Goal: Task Accomplishment & Management: Manage account settings

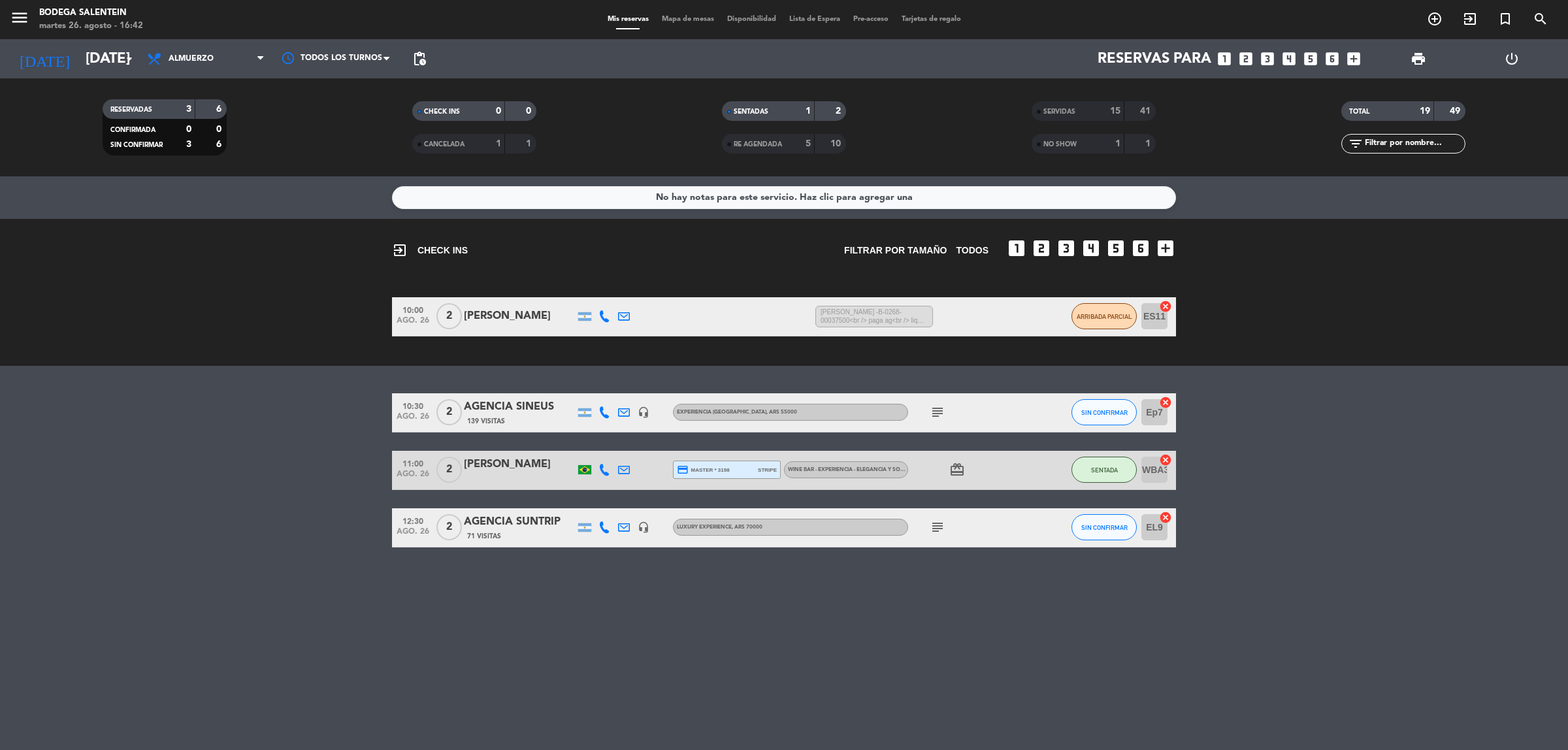
click at [521, 464] on div "[PERSON_NAME]" at bounding box center [519, 464] width 111 height 17
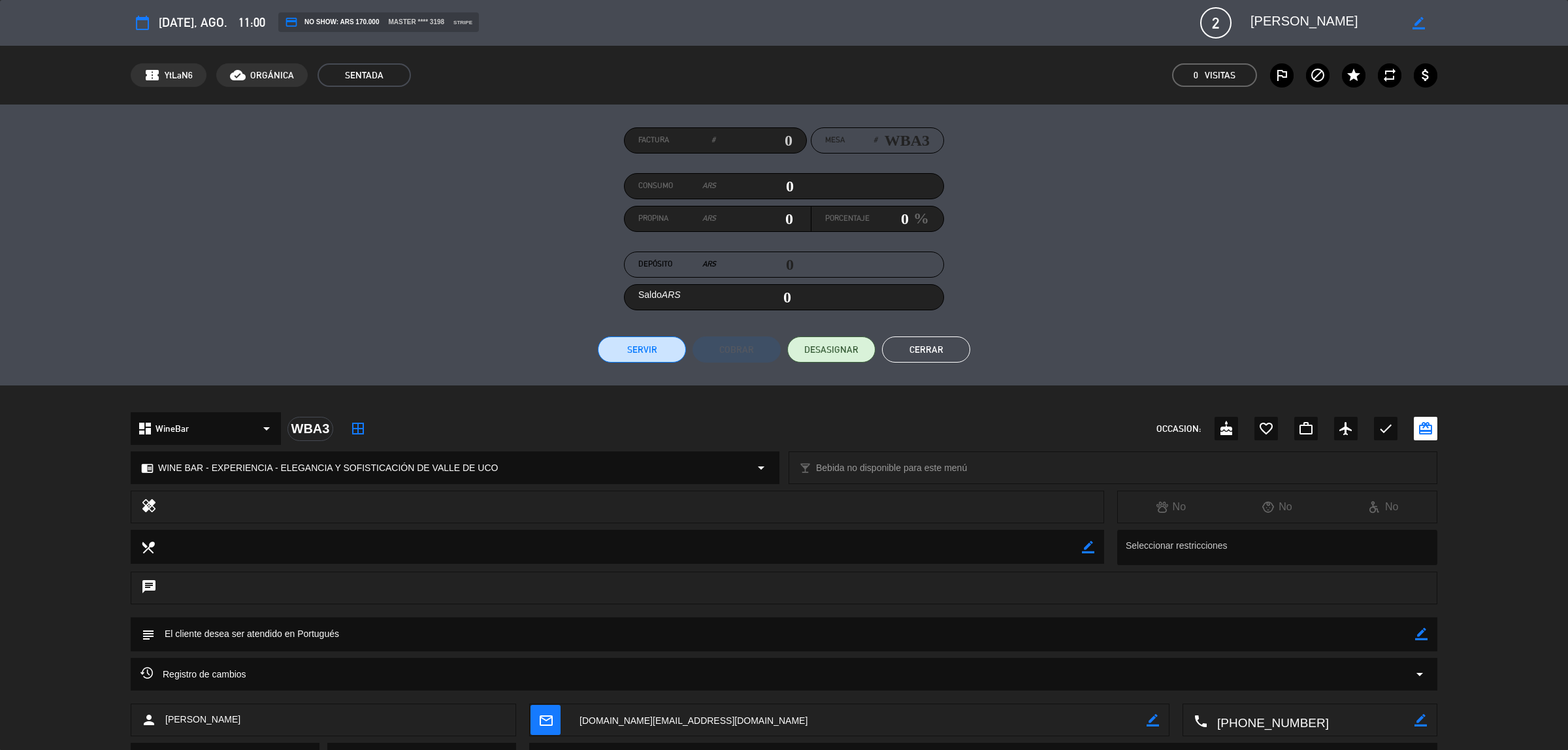
click at [792, 190] on input "0" at bounding box center [754, 186] width 77 height 20
type input "1"
type input "01"
type input "17"
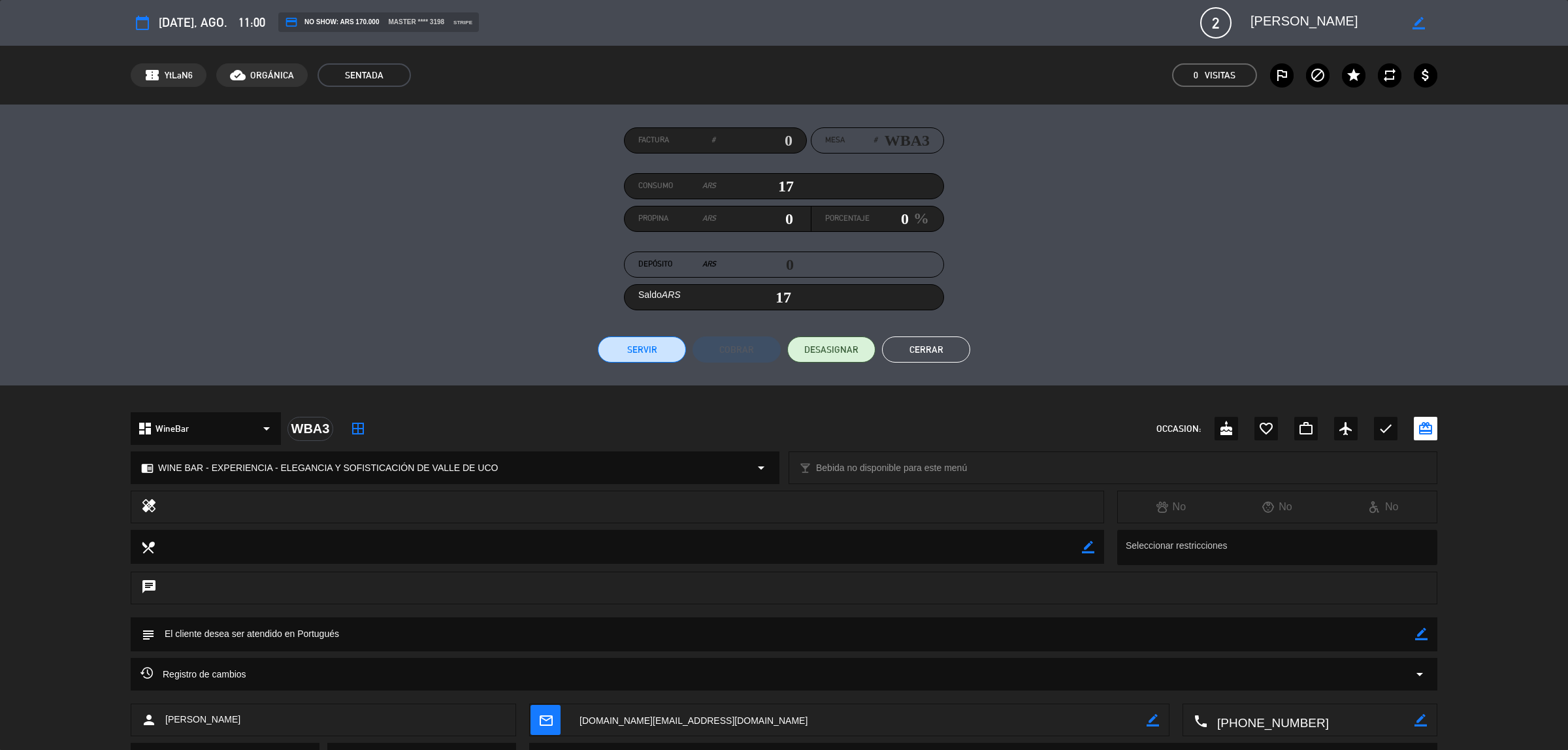
type input "170"
type input "1700"
type input "1,700"
type input "17000"
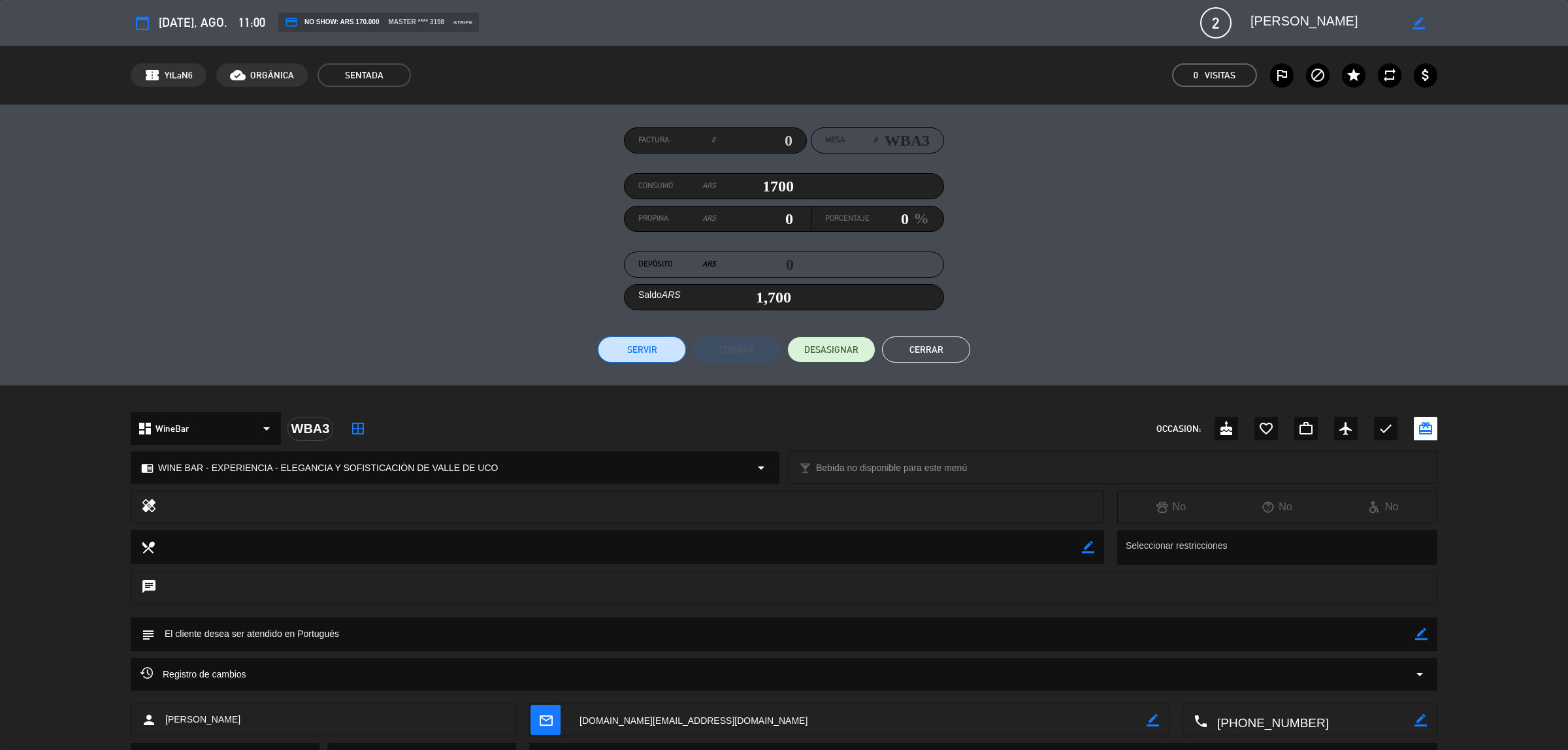
type input "17,000"
type input "170000"
type input "170,000"
type input "170000"
click at [635, 347] on button "Servir" at bounding box center [641, 349] width 88 height 26
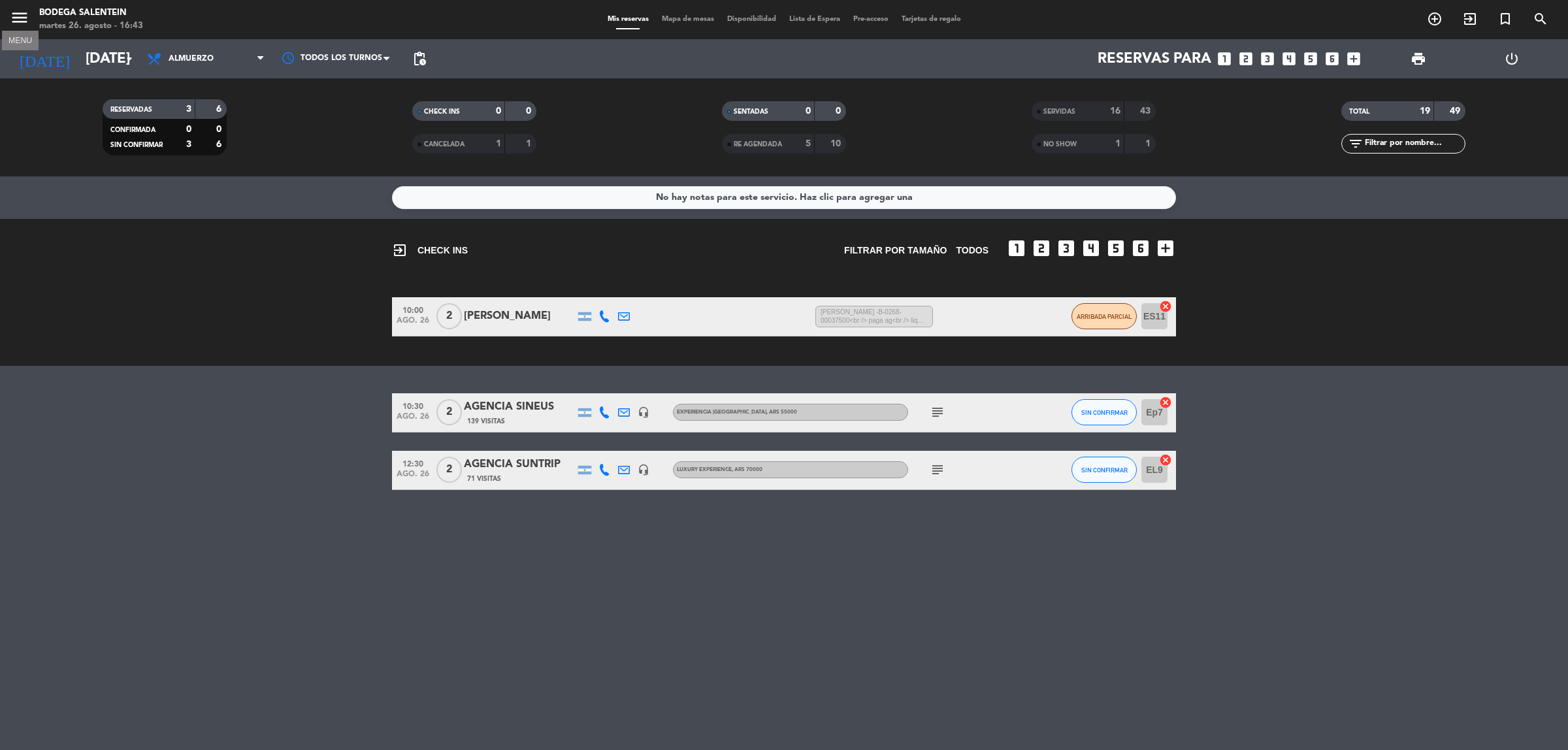
click at [24, 16] on icon "menu" at bounding box center [20, 18] width 20 height 20
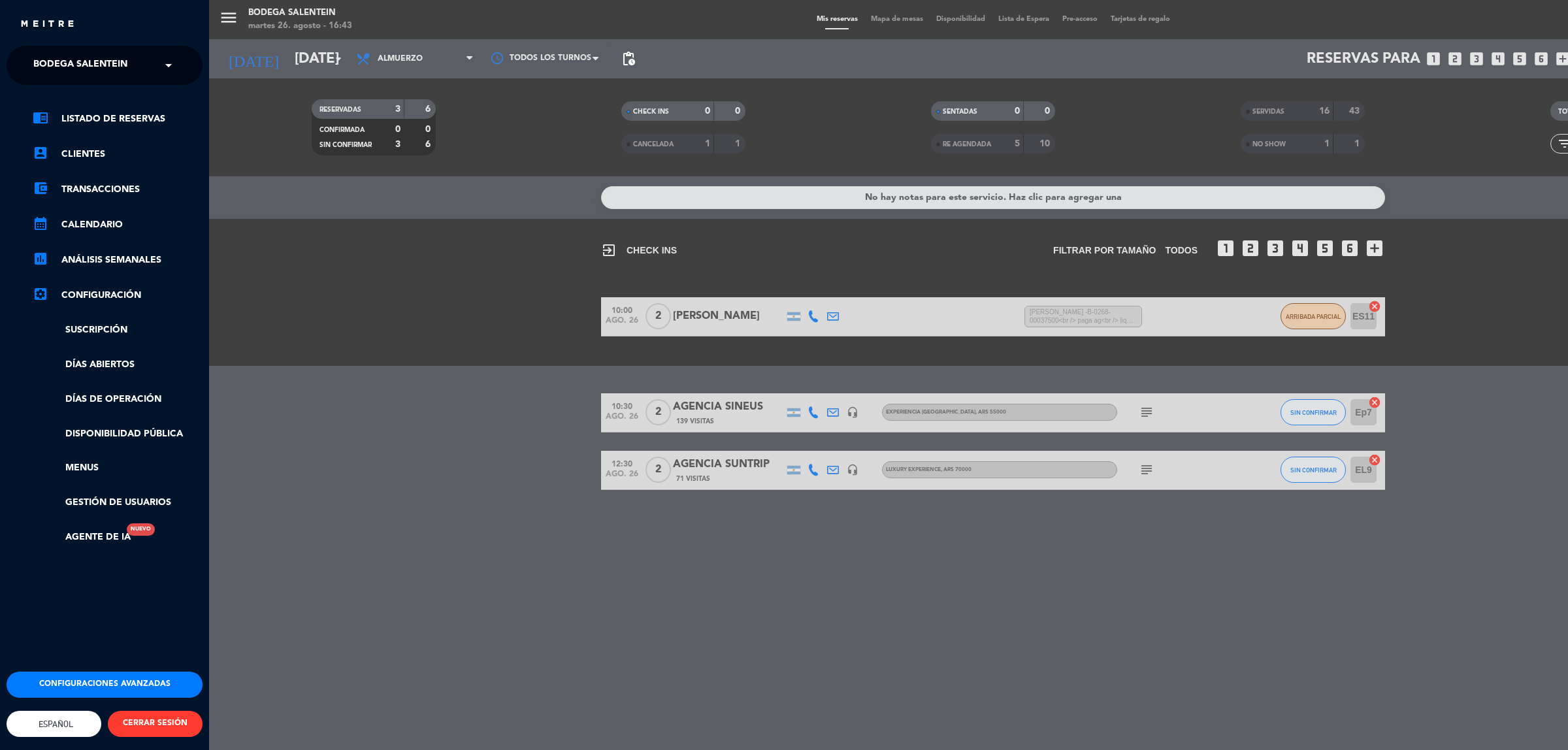
click at [98, 76] on span "Bodega Salentein" at bounding box center [80, 65] width 94 height 27
click at [99, 67] on span "Bodega Salentein" at bounding box center [80, 65] width 94 height 27
click at [305, 211] on div "menu Bodega Salentein [DATE] 26. agosto - 16:43 Mis reservas Mapa de mesas Disp…" at bounding box center [993, 375] width 1568 height 750
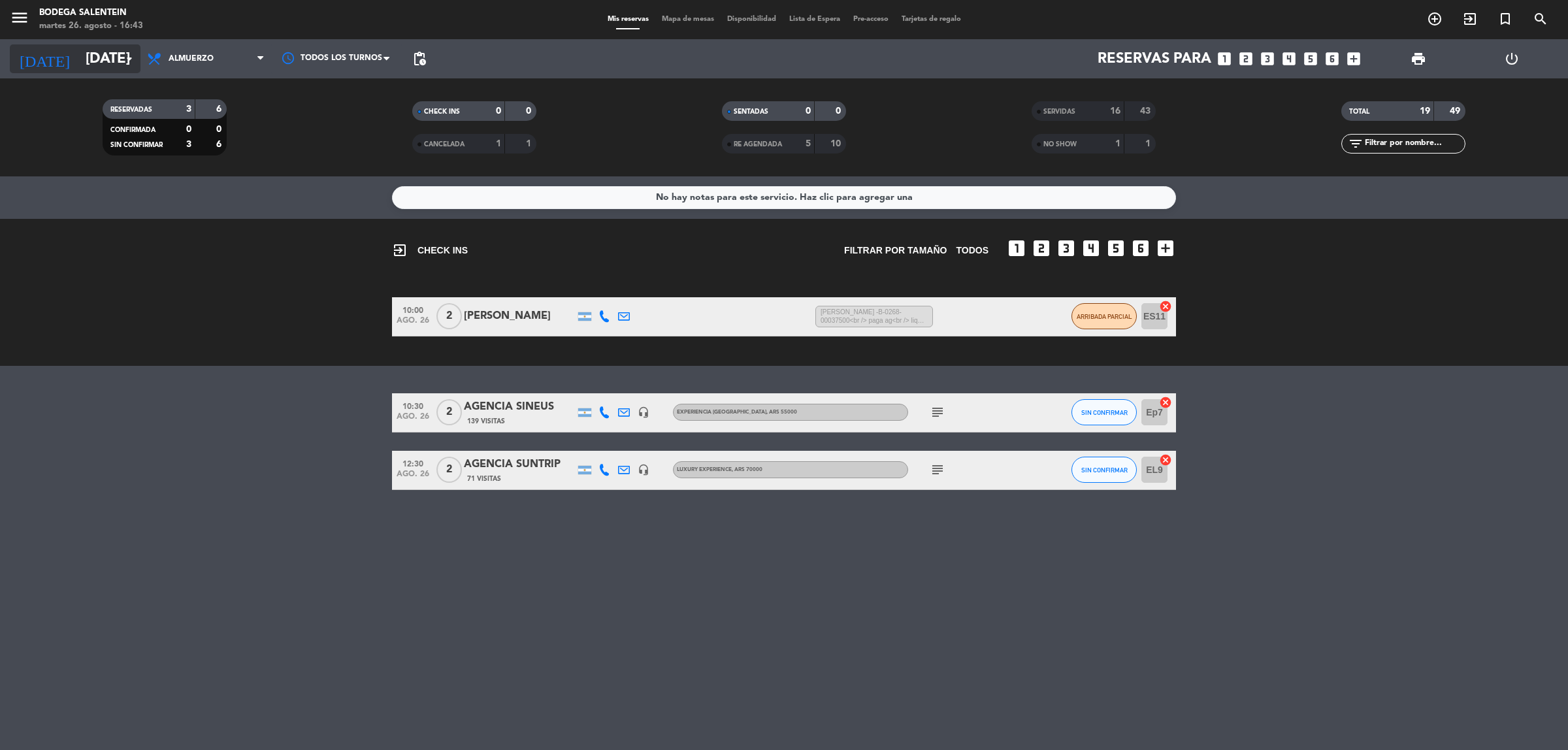
click at [116, 50] on input "[DATE]" at bounding box center [170, 59] width 182 height 30
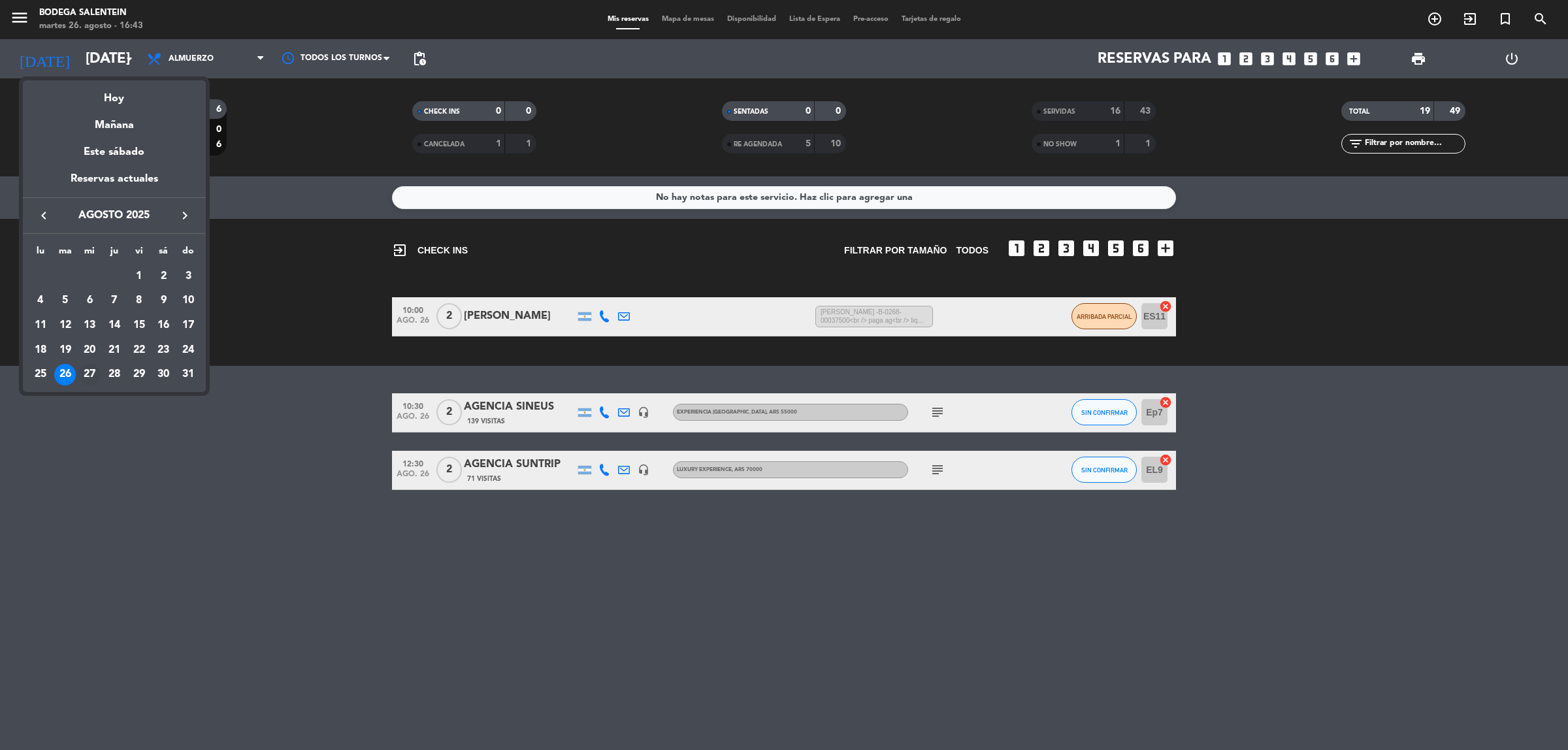
click at [87, 374] on div "27" at bounding box center [89, 375] width 23 height 23
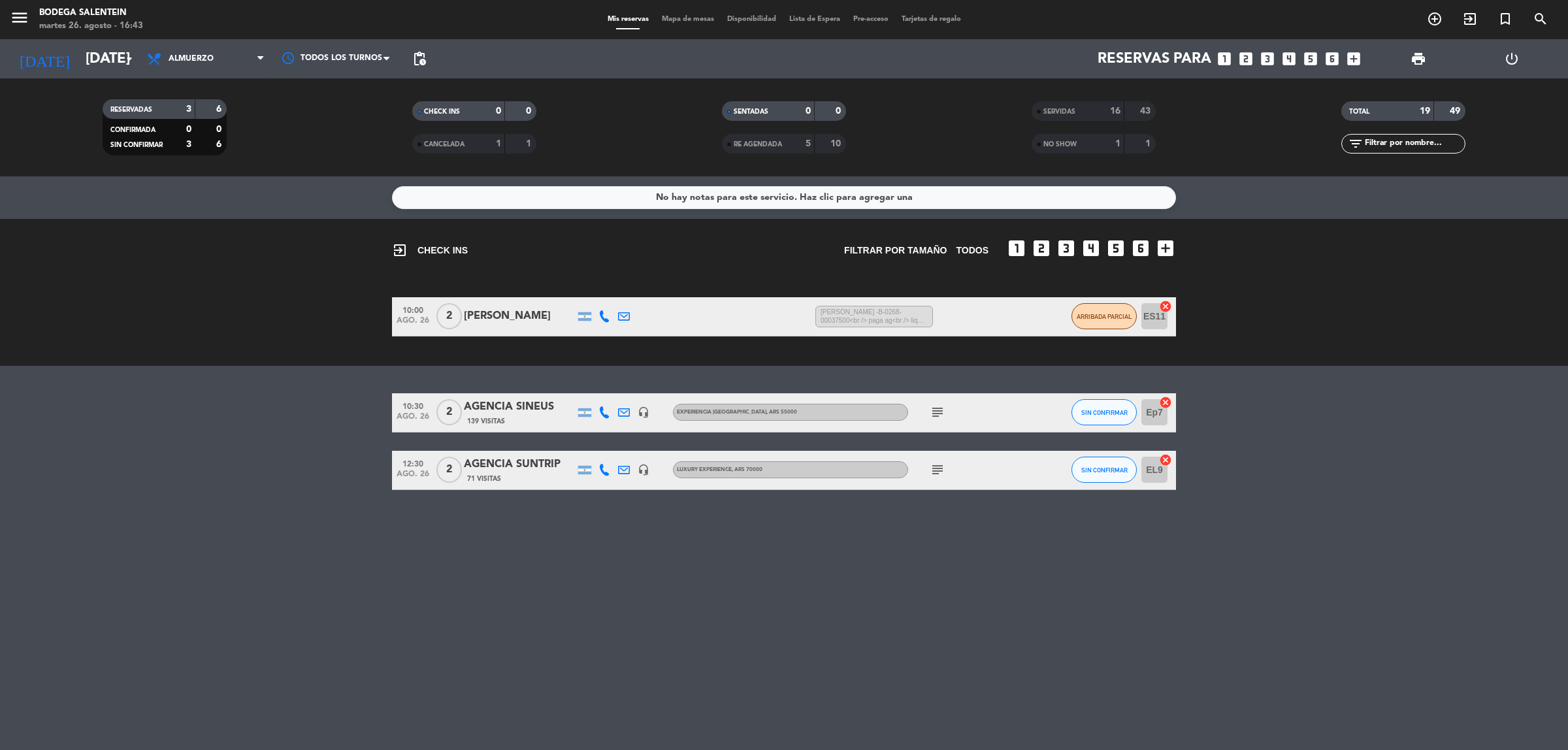
type input "mié. 27 ago."
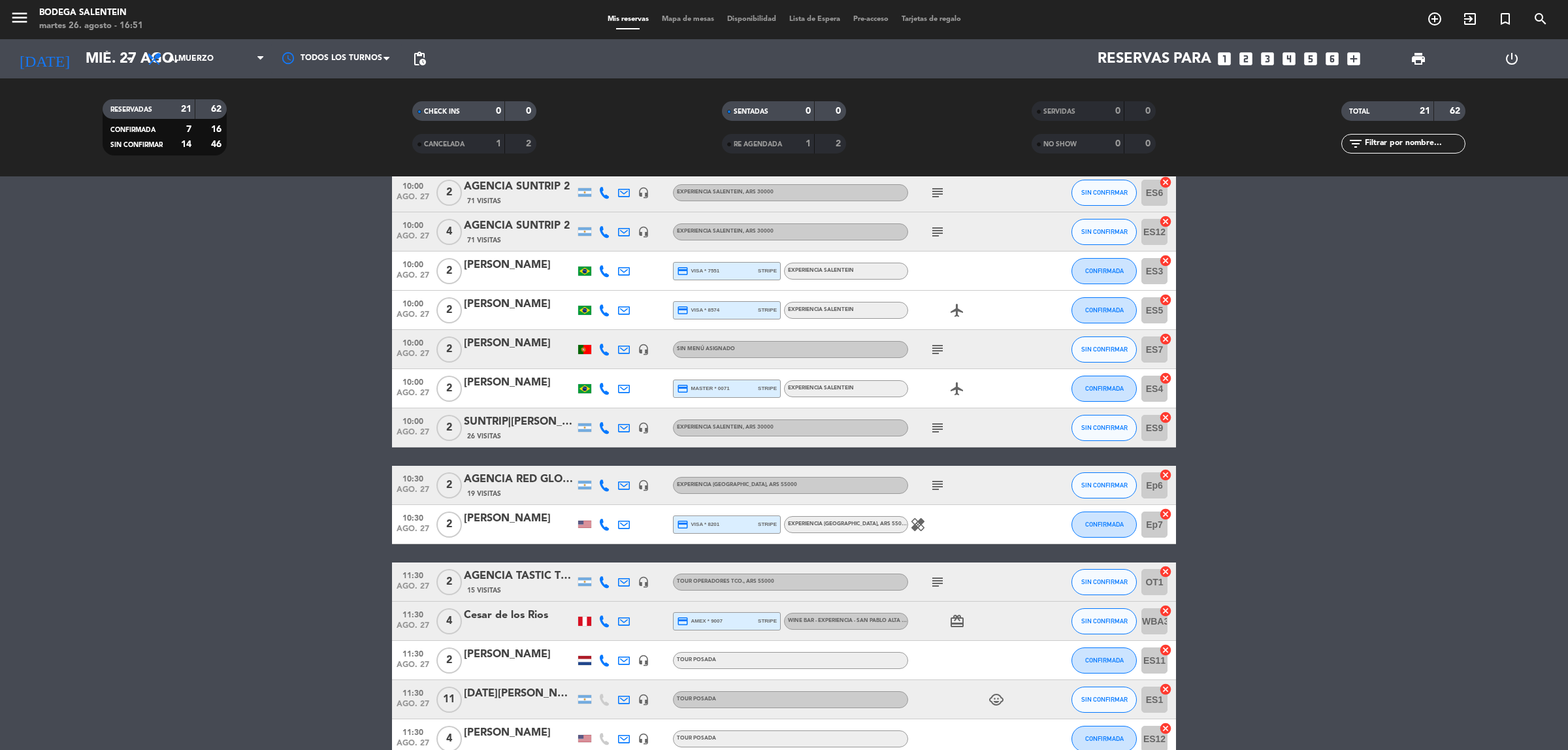
scroll to position [82, 0]
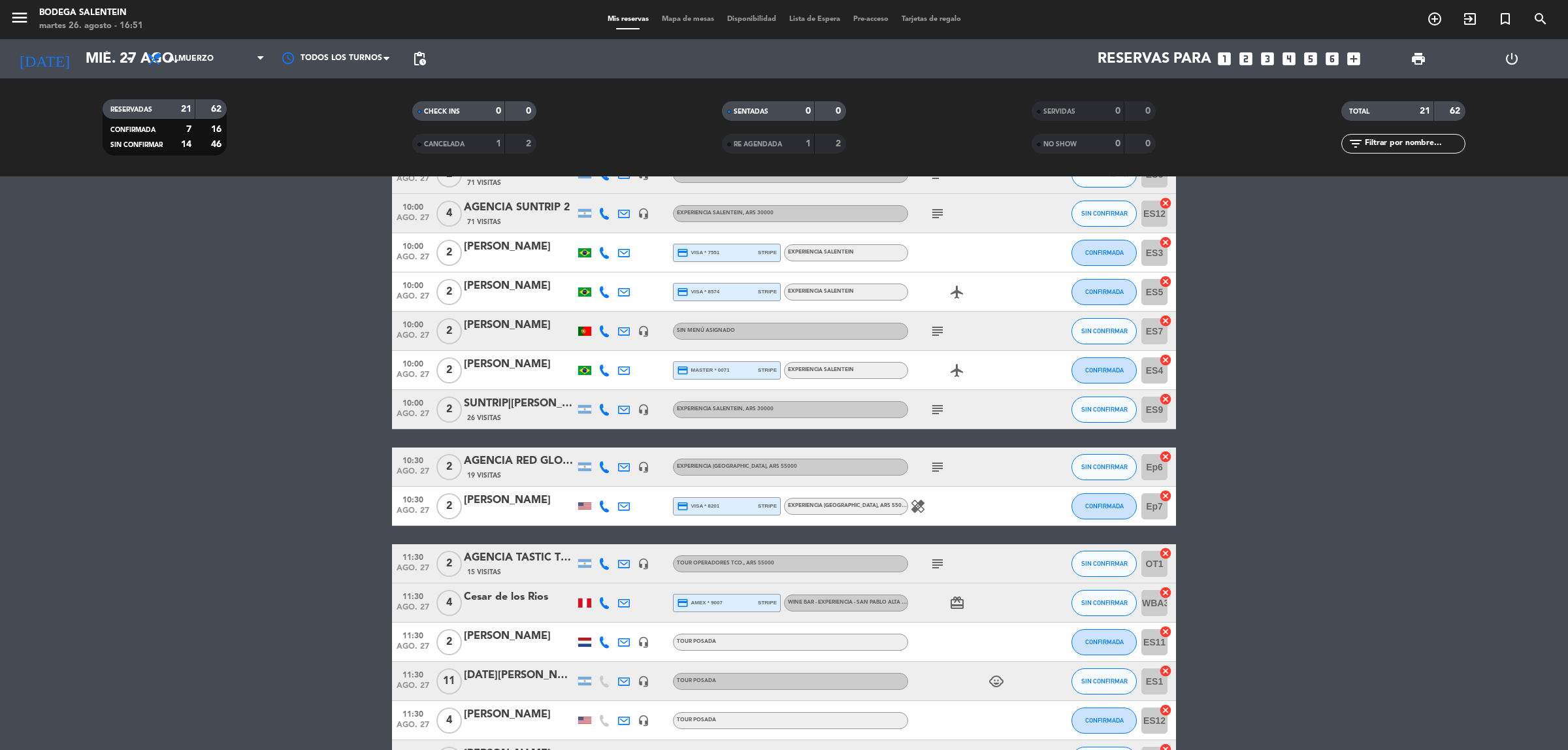
click at [575, 595] on div at bounding box center [585, 602] width 20 height 39
click at [583, 601] on div at bounding box center [584, 602] width 13 height 9
click at [871, 599] on span "WINE BAR - EXPERIENCIA - SAN PABLO ALTA MONTAÑA" at bounding box center [859, 602] width 143 height 5
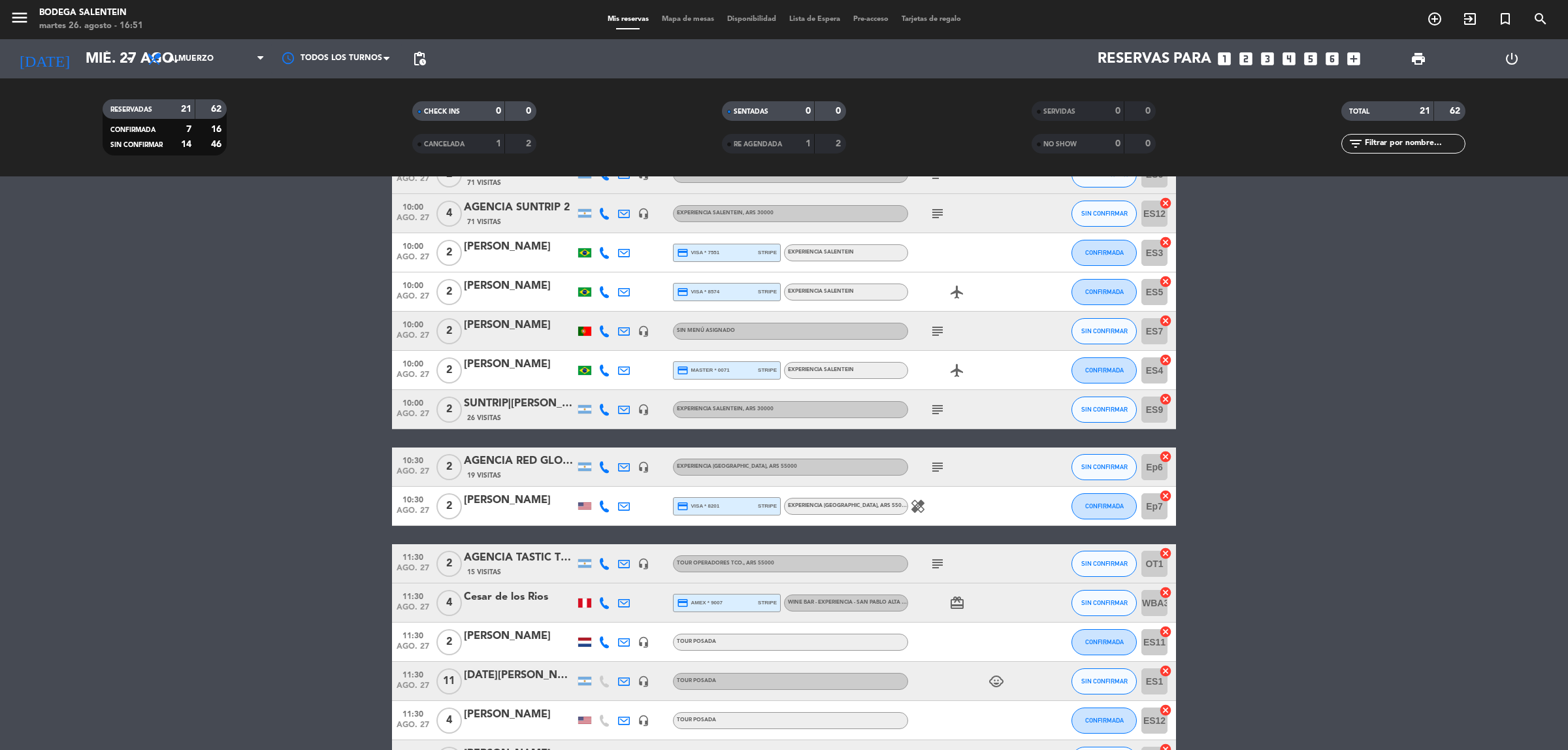
click at [1008, 567] on div "subject" at bounding box center [966, 563] width 118 height 39
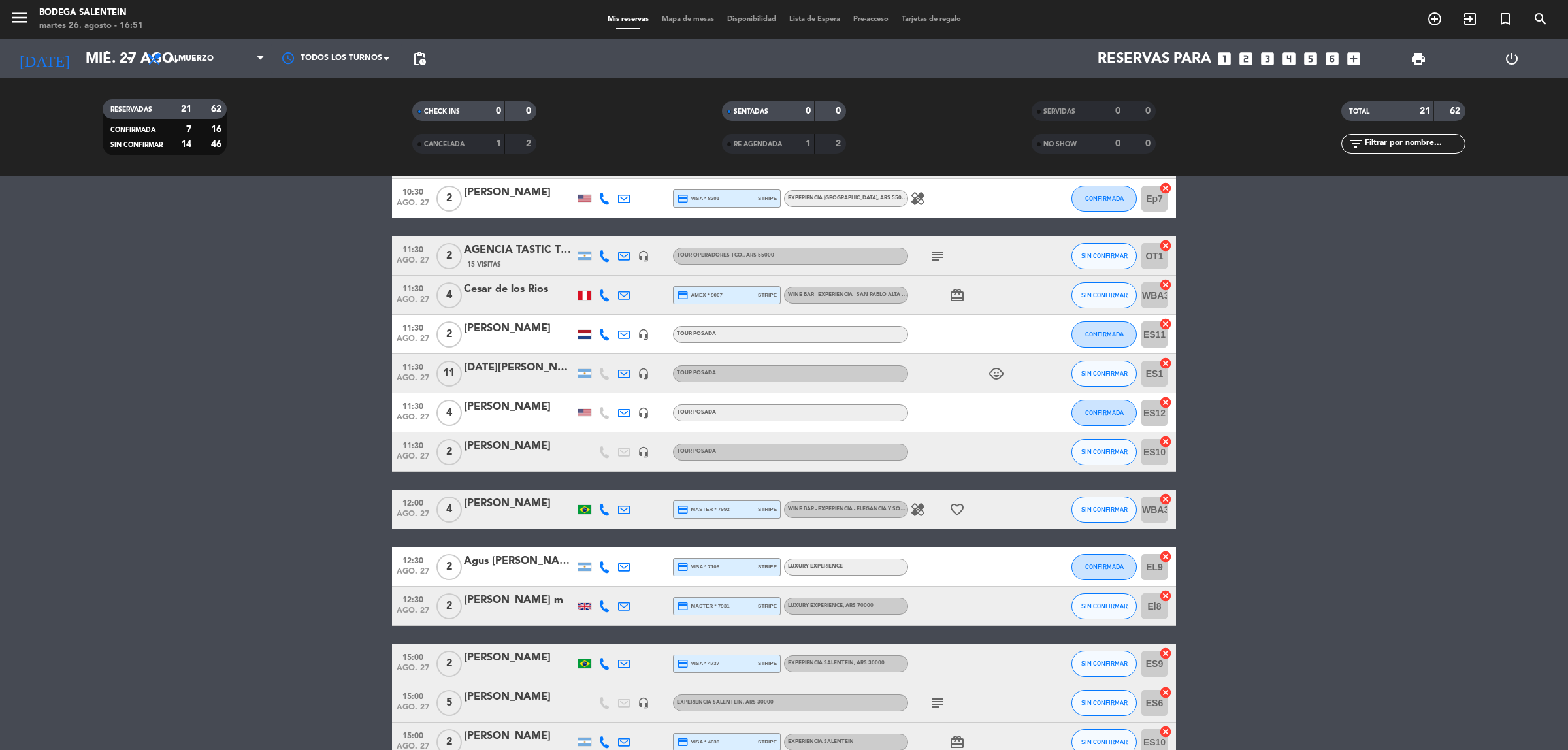
scroll to position [408, 0]
